Goal: Transaction & Acquisition: Purchase product/service

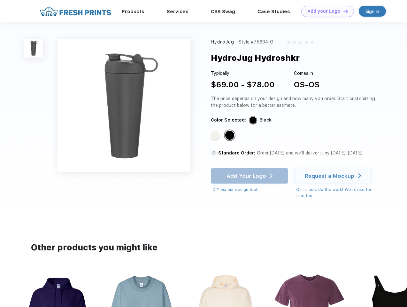
click at [325, 11] on link "Add your Logo Design Tool" at bounding box center [327, 11] width 53 height 11
click at [0, 0] on div "Design Tool" at bounding box center [0, 0] width 0 height 0
click at [343, 11] on link "Add your Logo Design Tool" at bounding box center [327, 11] width 53 height 11
click at [34, 48] on img at bounding box center [33, 48] width 19 height 19
click at [216, 136] on div "Standard Color" at bounding box center [215, 135] width 9 height 9
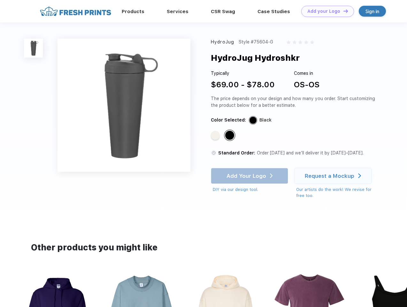
click at [230, 136] on div "Standard Color" at bounding box center [229, 135] width 9 height 9
click at [250, 176] on div "Add Your Logo DIY via our design tool. Ah shoot! This product isn't up in our d…" at bounding box center [249, 180] width 77 height 25
click at [334, 176] on div "Request a Mockup" at bounding box center [330, 176] width 50 height 6
click at [204, 290] on img at bounding box center [226, 313] width 72 height 82
